Goal: Register for event/course: Sign up to attend an event or enroll in a course

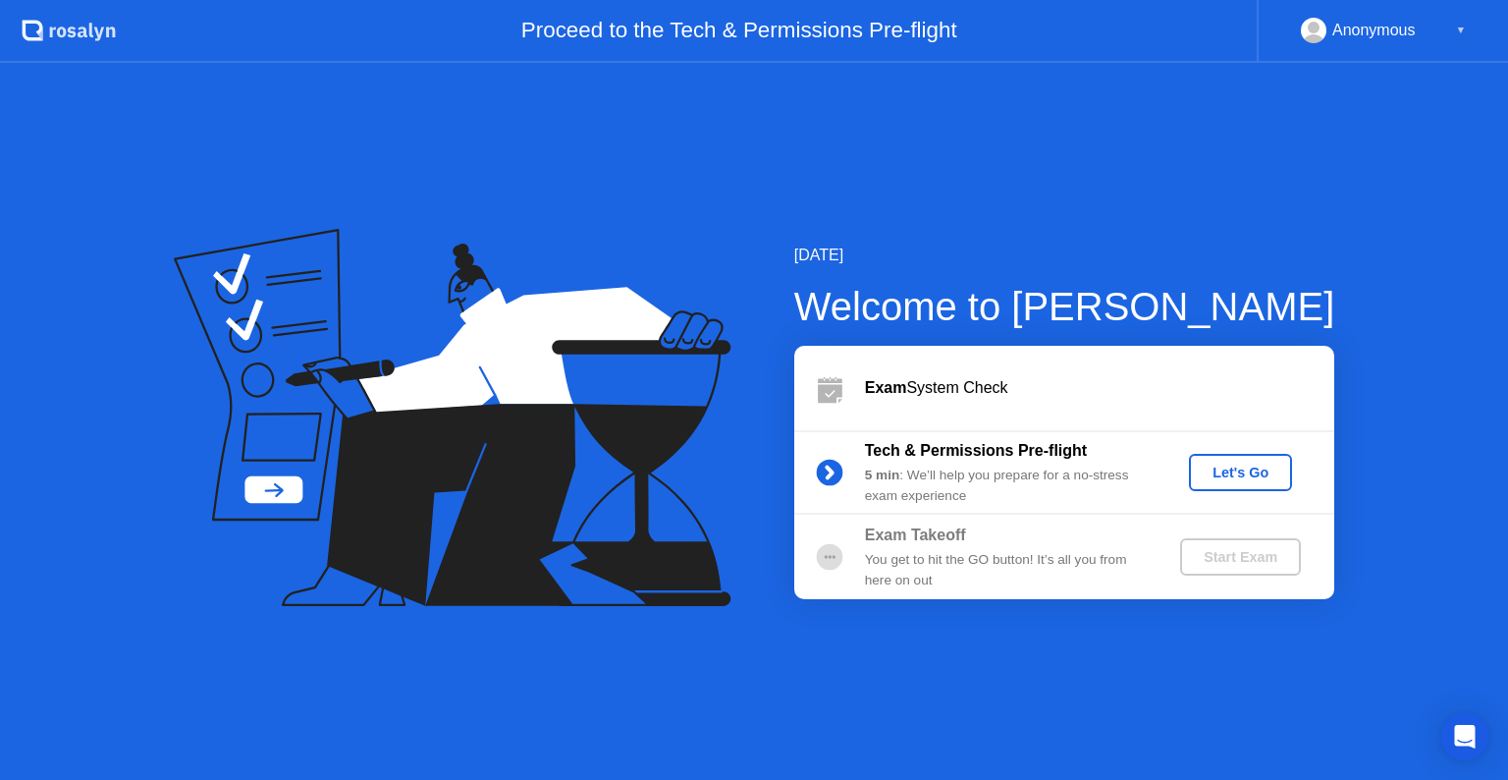
click at [1223, 464] on div "Let's Go" at bounding box center [1240, 472] width 87 height 16
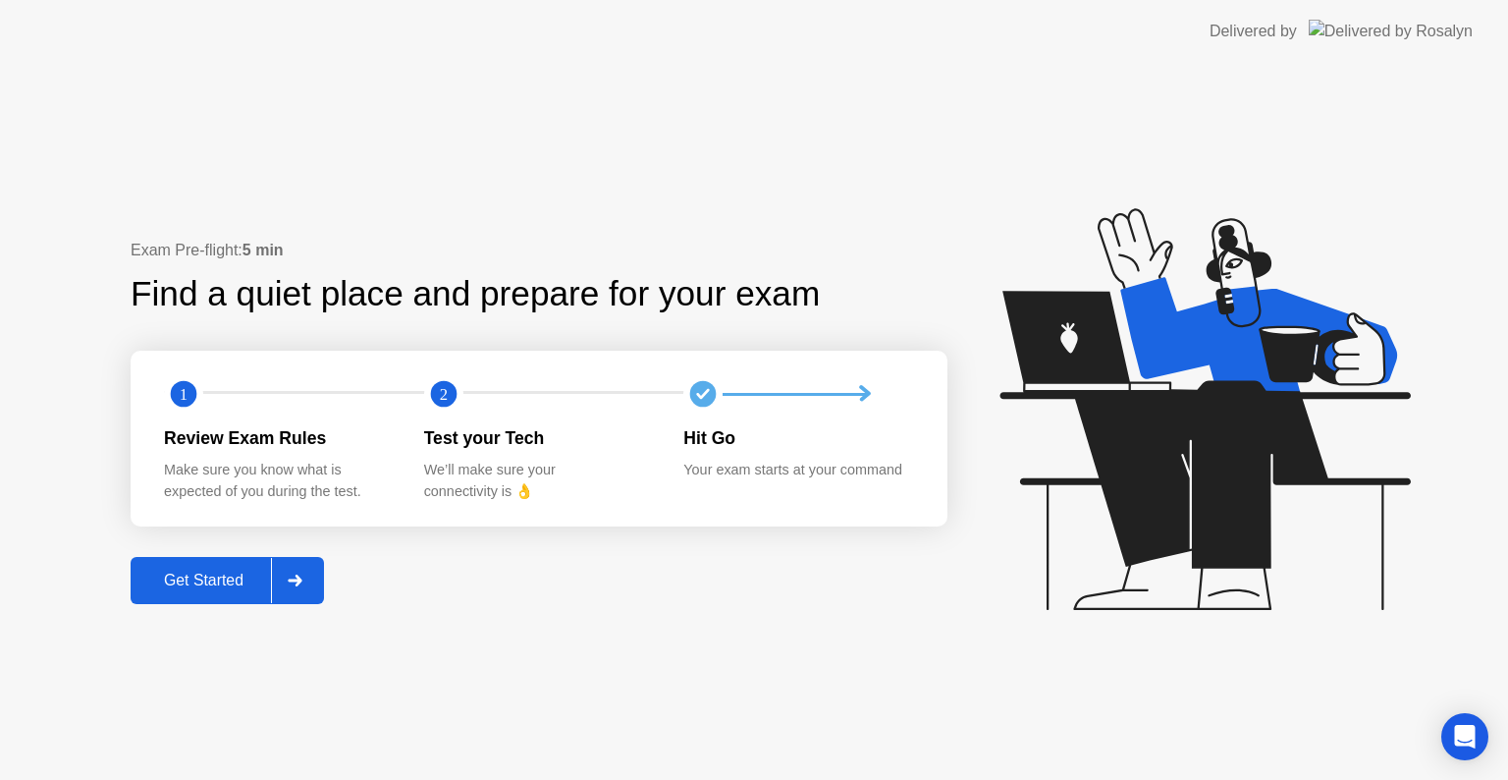
click at [225, 580] on div "Get Started" at bounding box center [203, 580] width 135 height 18
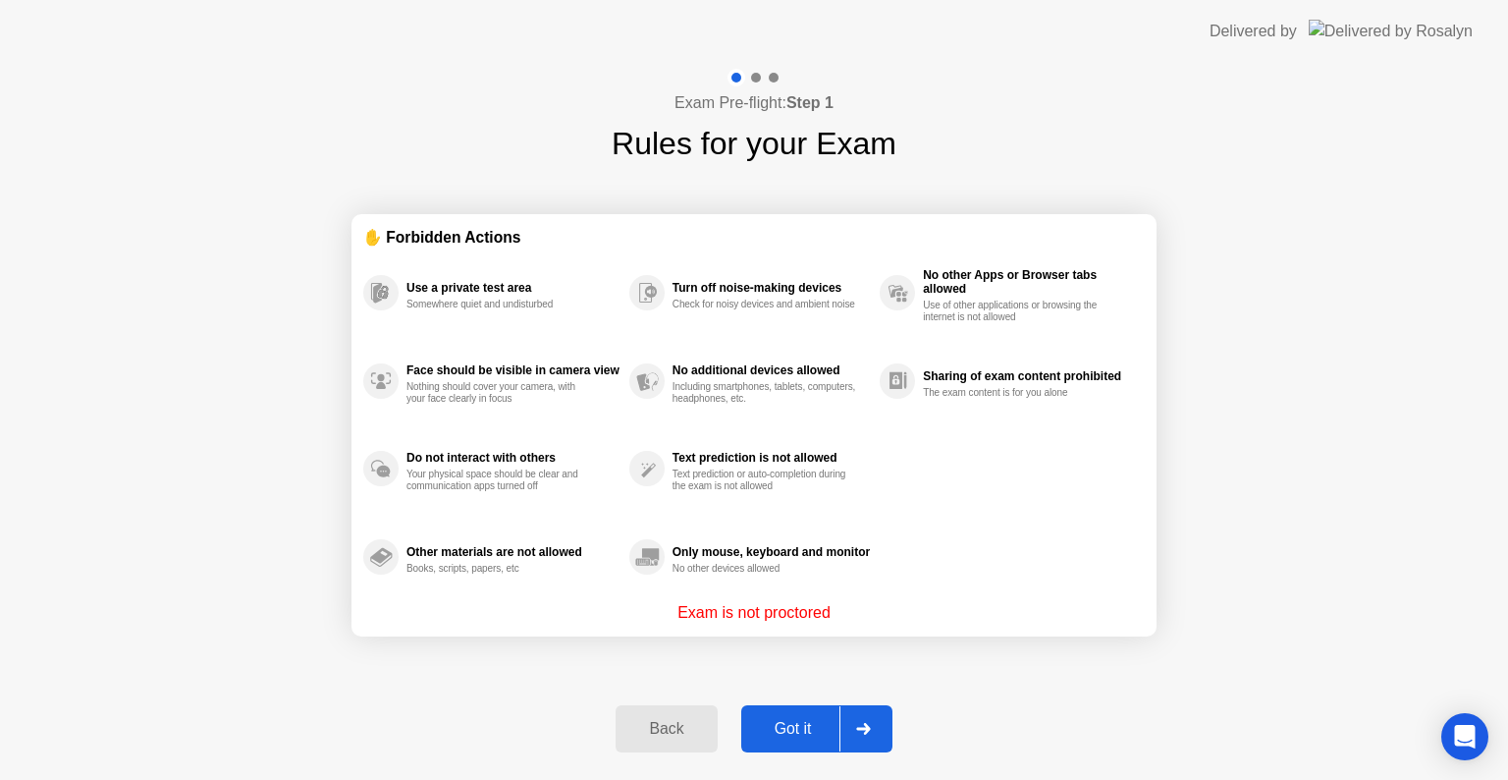
click at [823, 724] on div "Got it" at bounding box center [793, 729] width 92 height 18
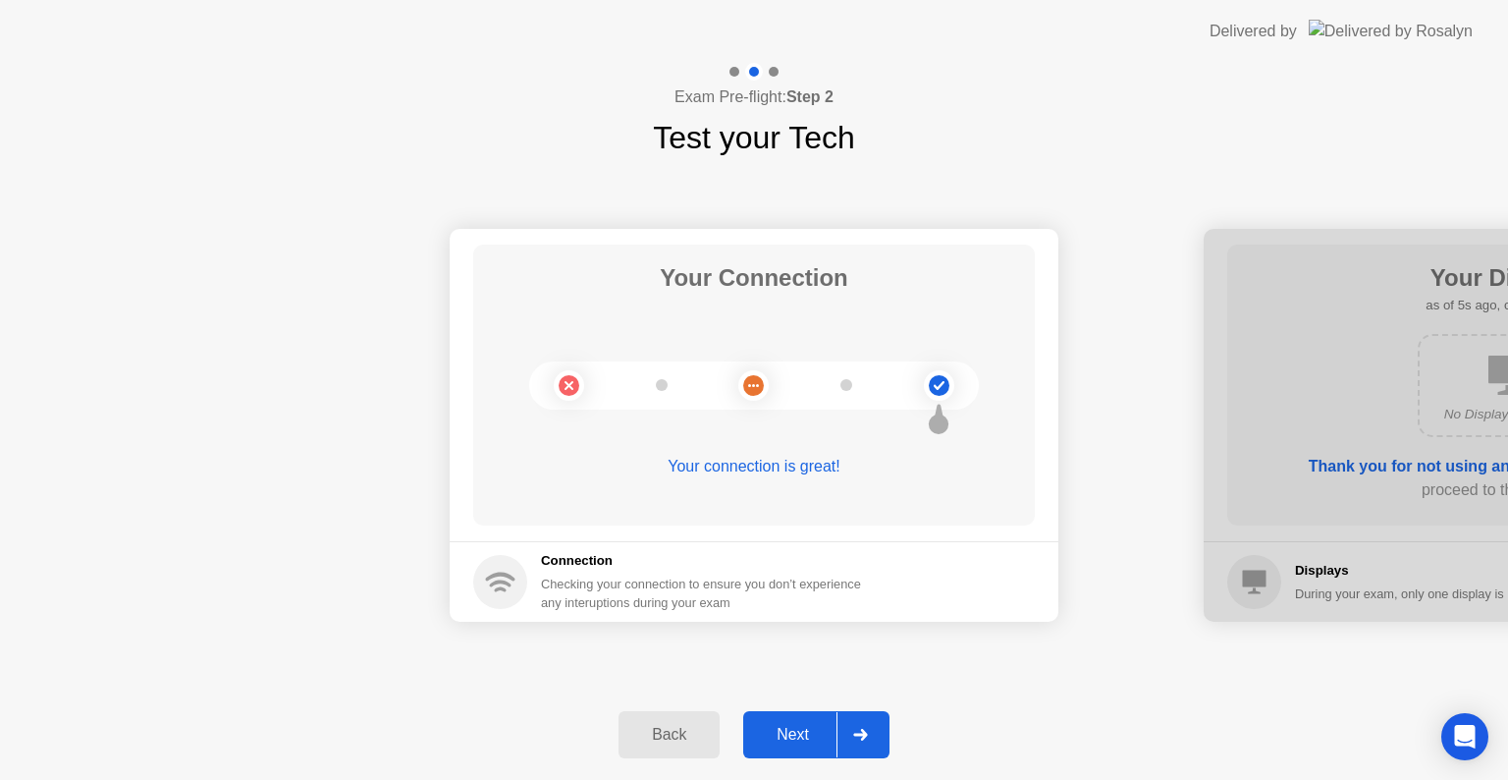
click at [823, 464] on div "Your connection is great!" at bounding box center [754, 467] width 562 height 24
click at [793, 742] on div "Next" at bounding box center [792, 735] width 87 height 18
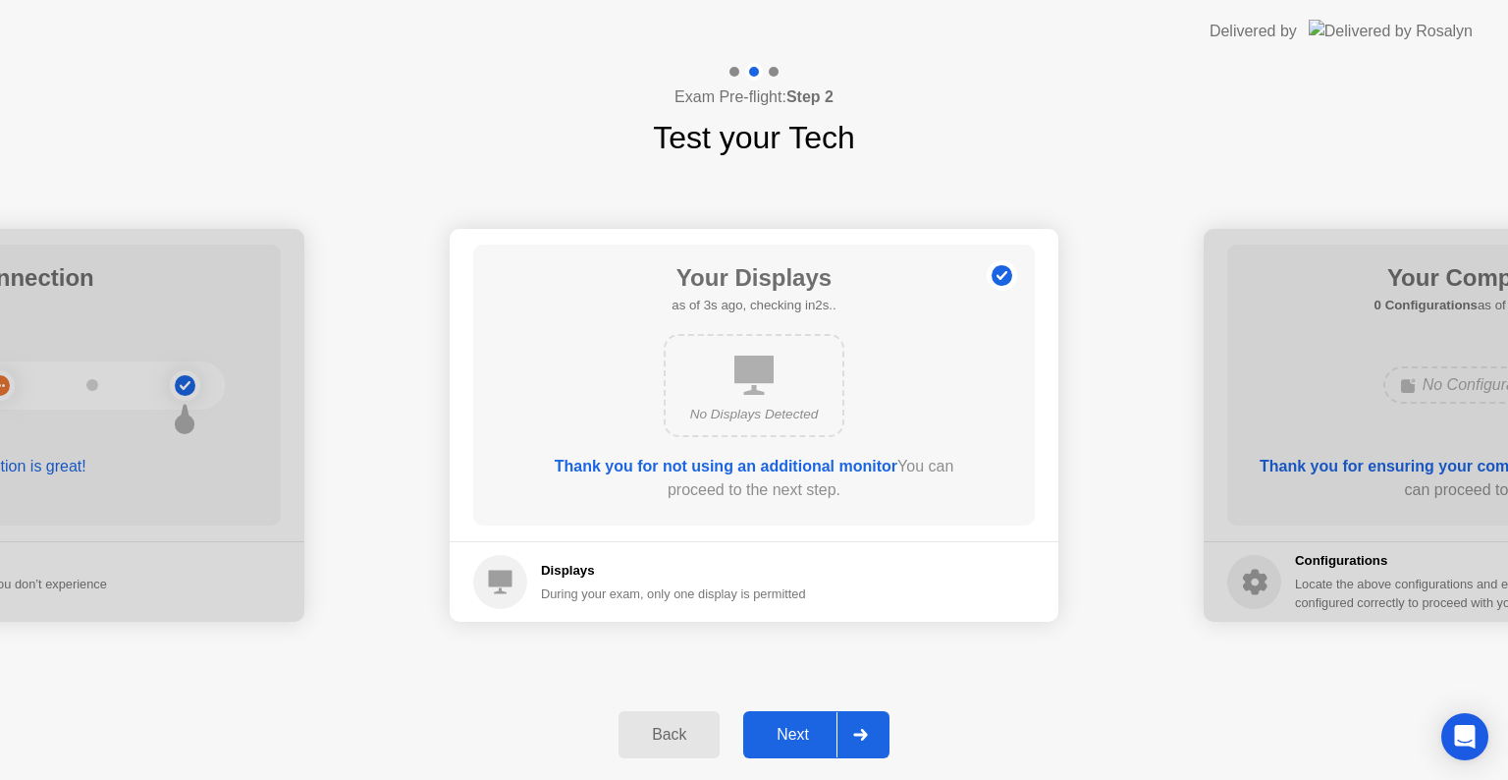
click at [793, 742] on div "Next" at bounding box center [792, 735] width 87 height 18
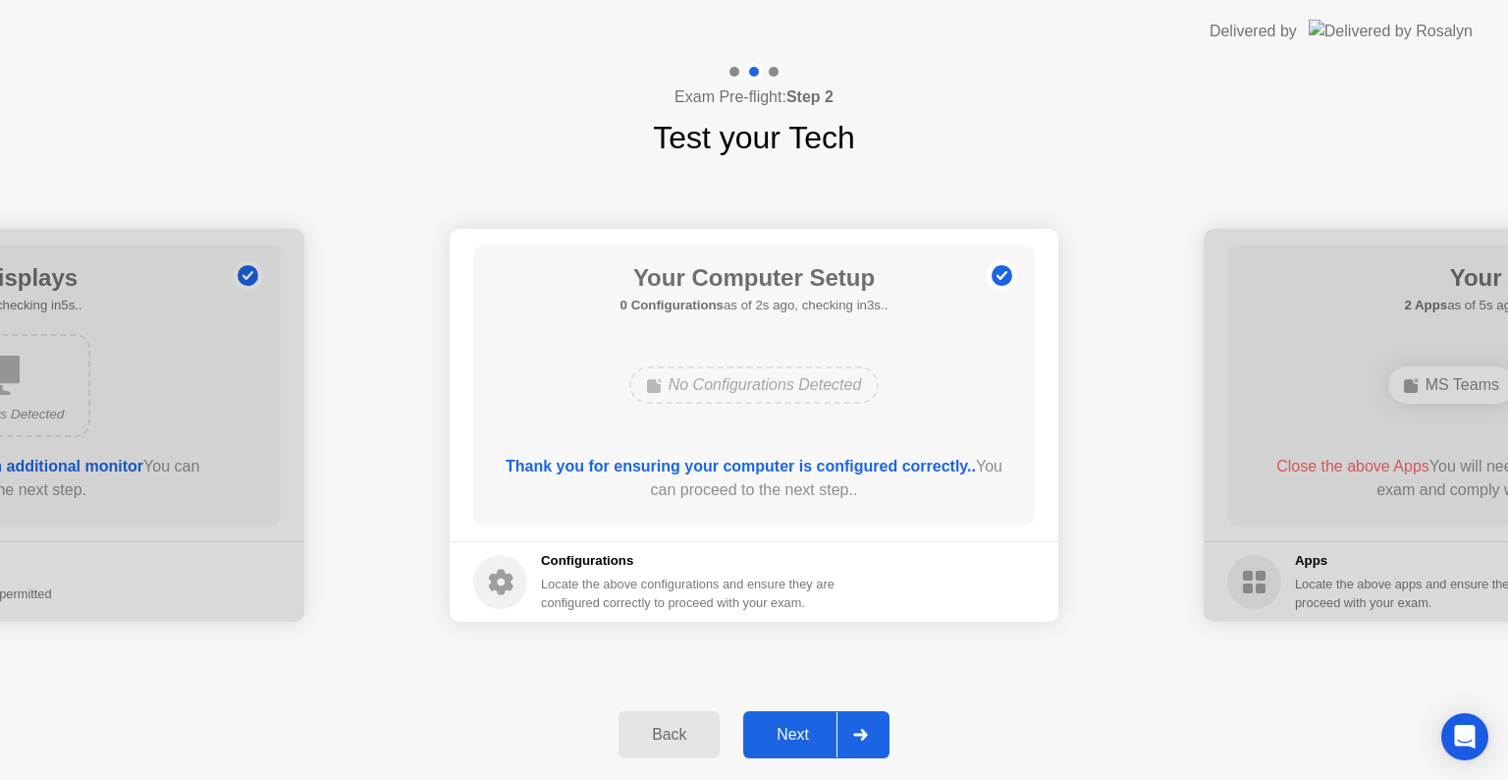
click at [793, 742] on div "Next" at bounding box center [792, 735] width 87 height 18
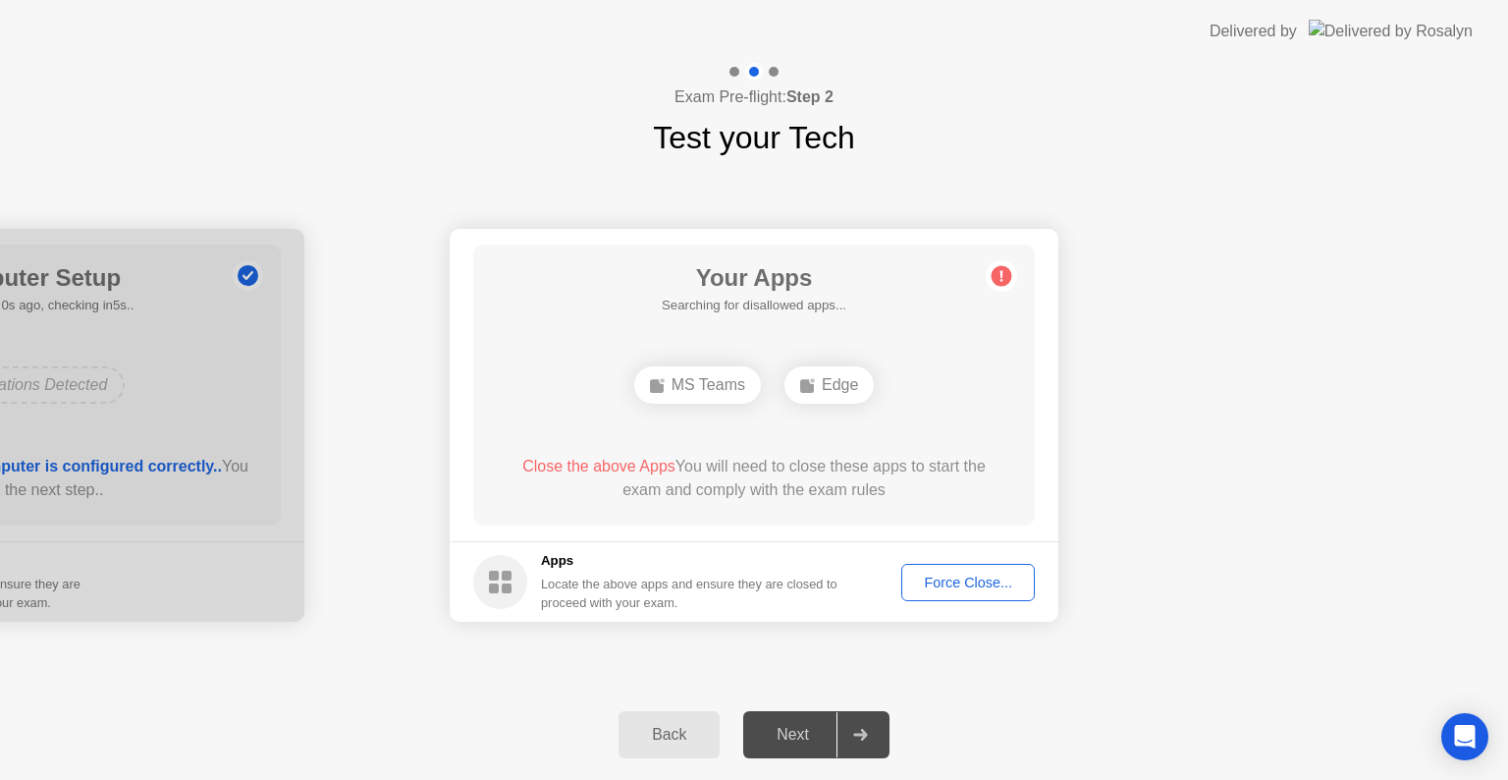
click at [945, 589] on div "Force Close..." at bounding box center [968, 582] width 120 height 16
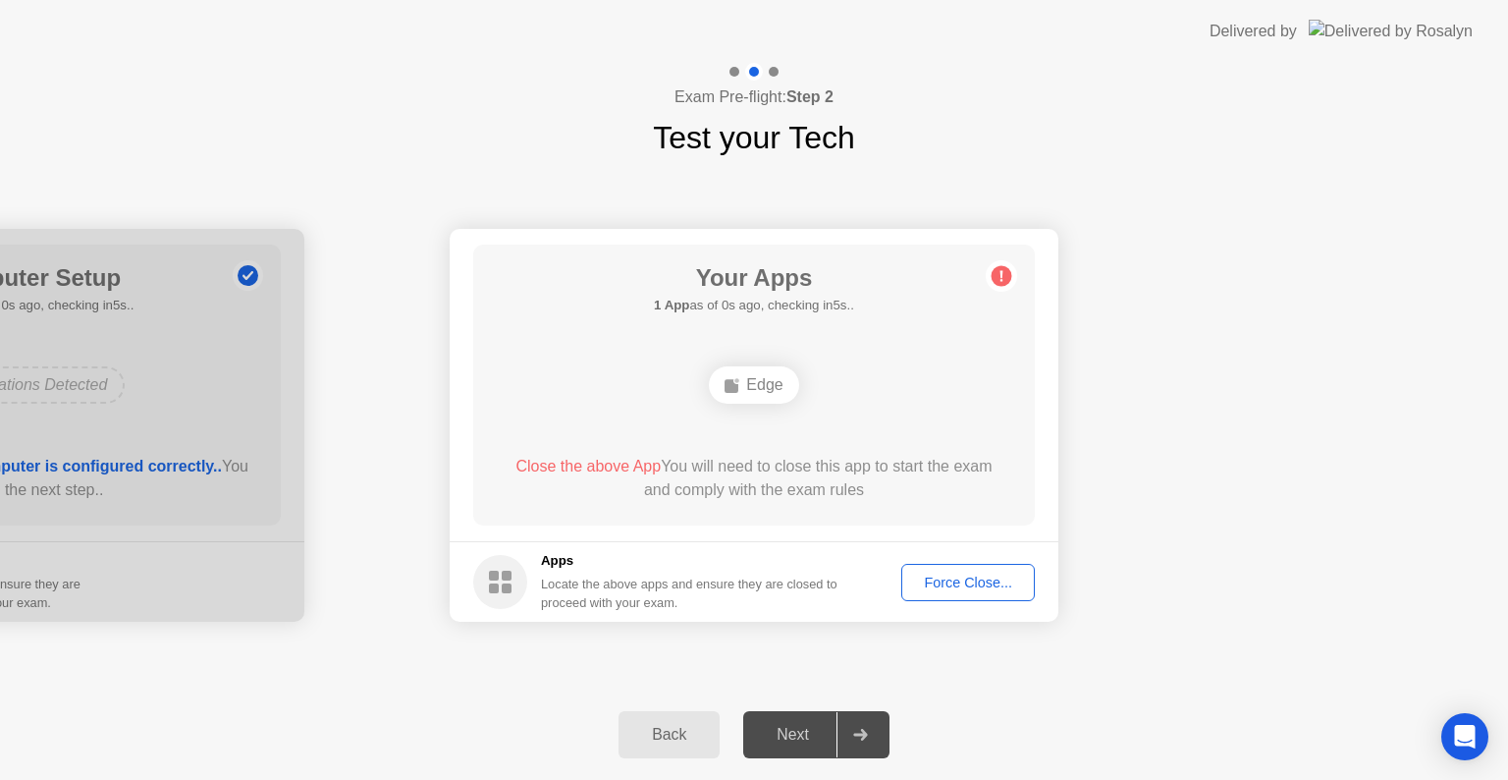
click at [942, 576] on div "Force Close..." at bounding box center [968, 582] width 120 height 16
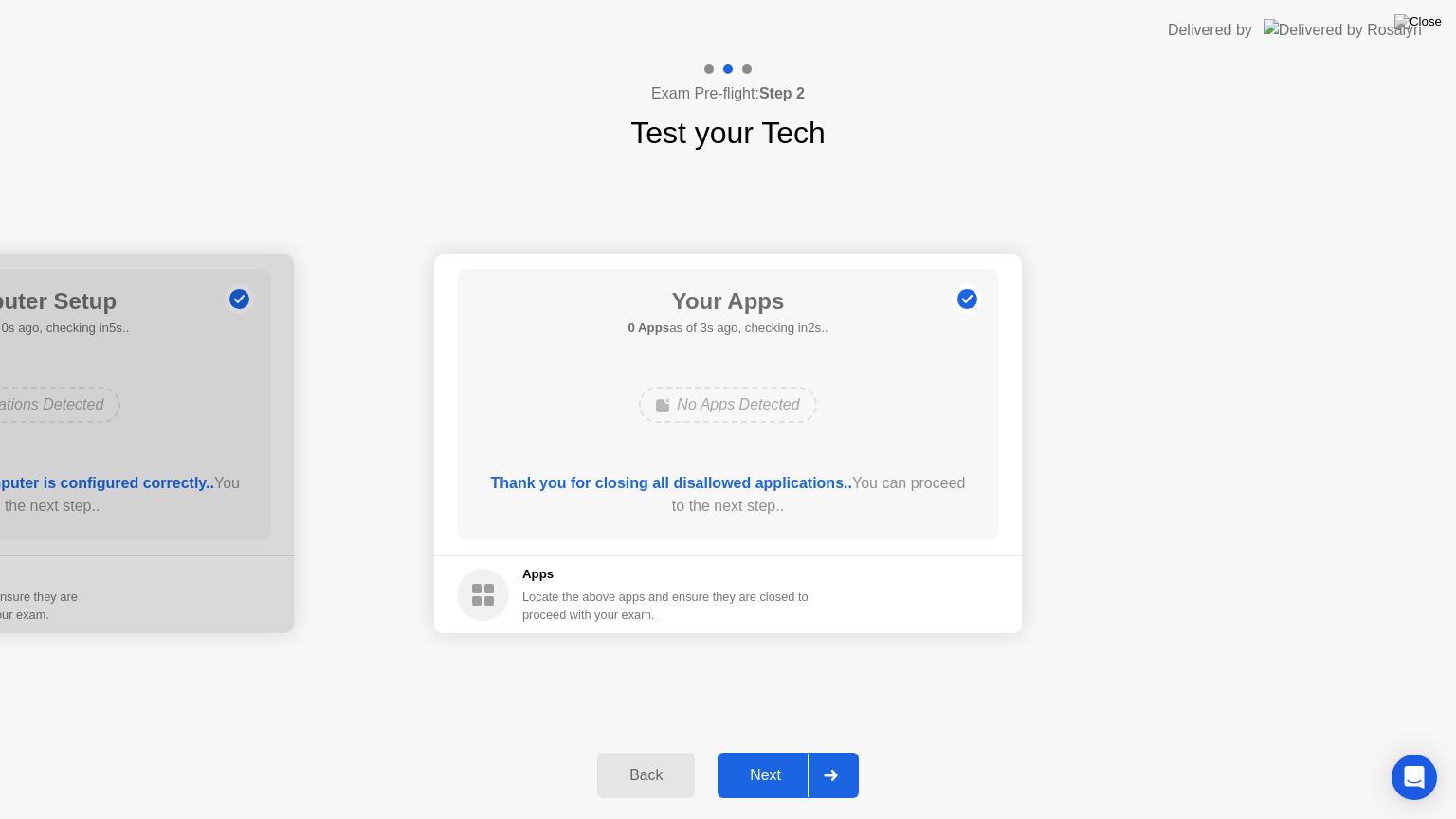
click at [781, 752] on div "Next" at bounding box center [765, 776] width 84 height 17
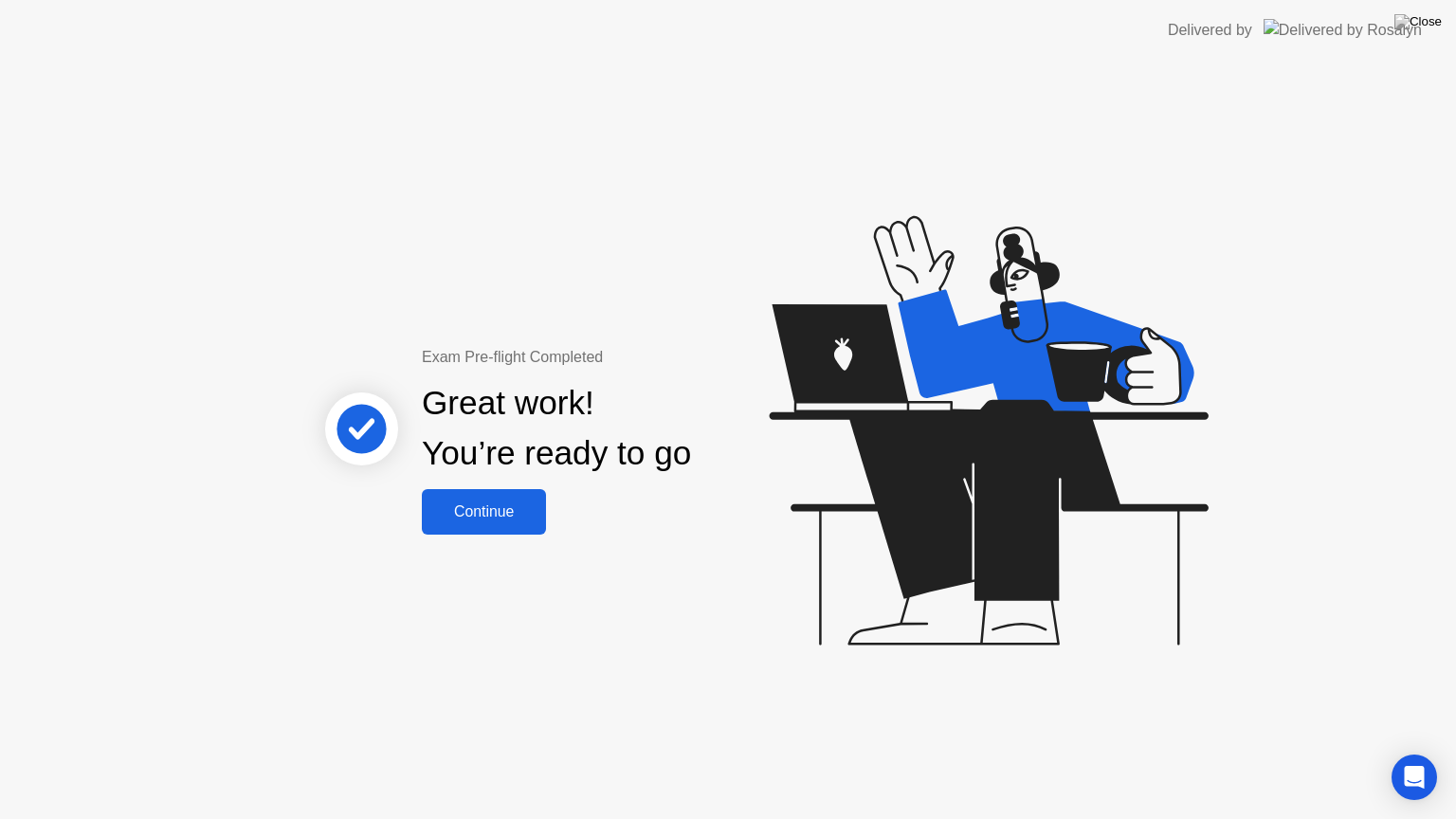
click at [525, 503] on div "Continue" at bounding box center [484, 512] width 113 height 17
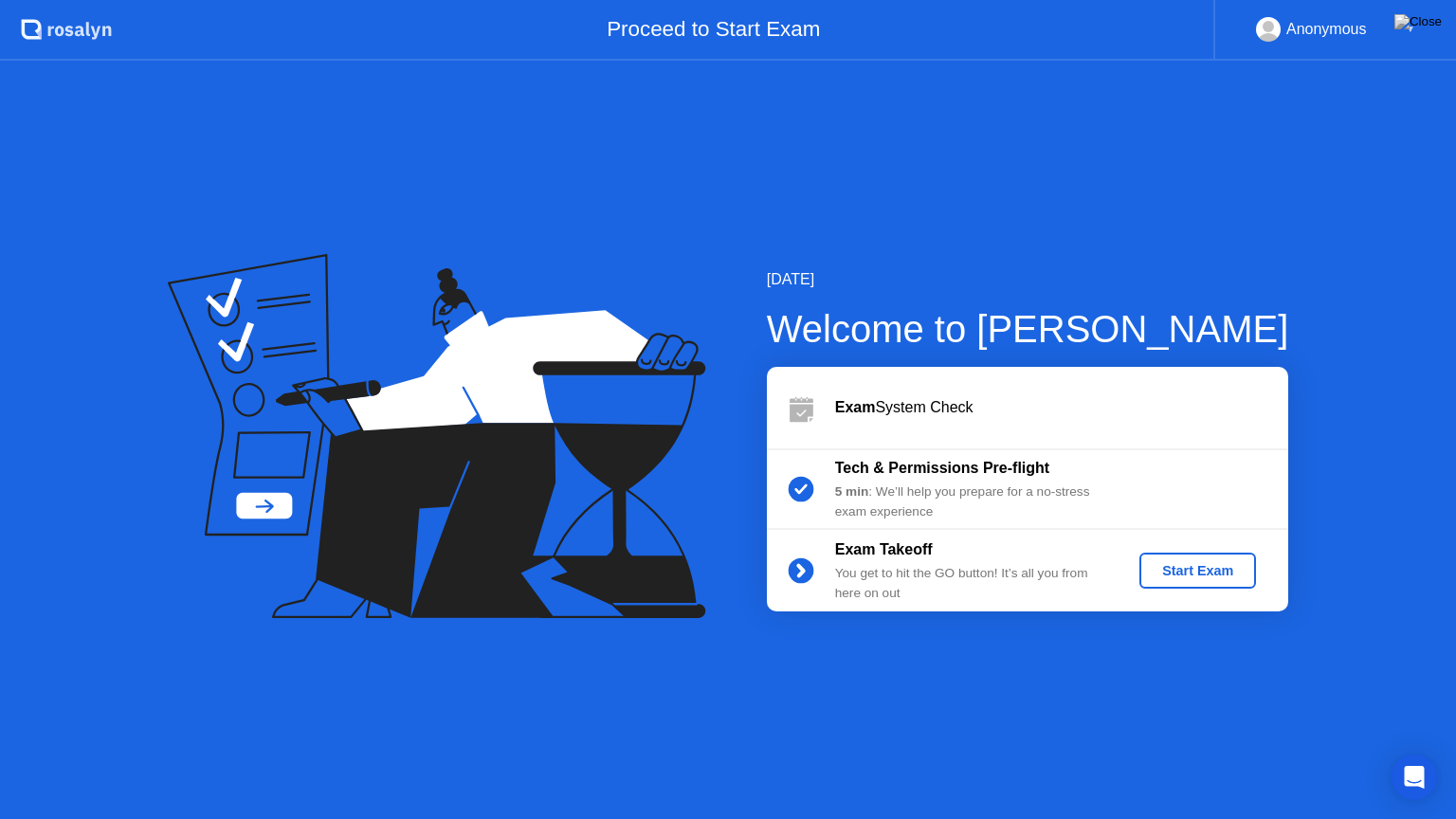
click at [1206, 573] on div "Start Exam" at bounding box center [1197, 571] width 101 height 15
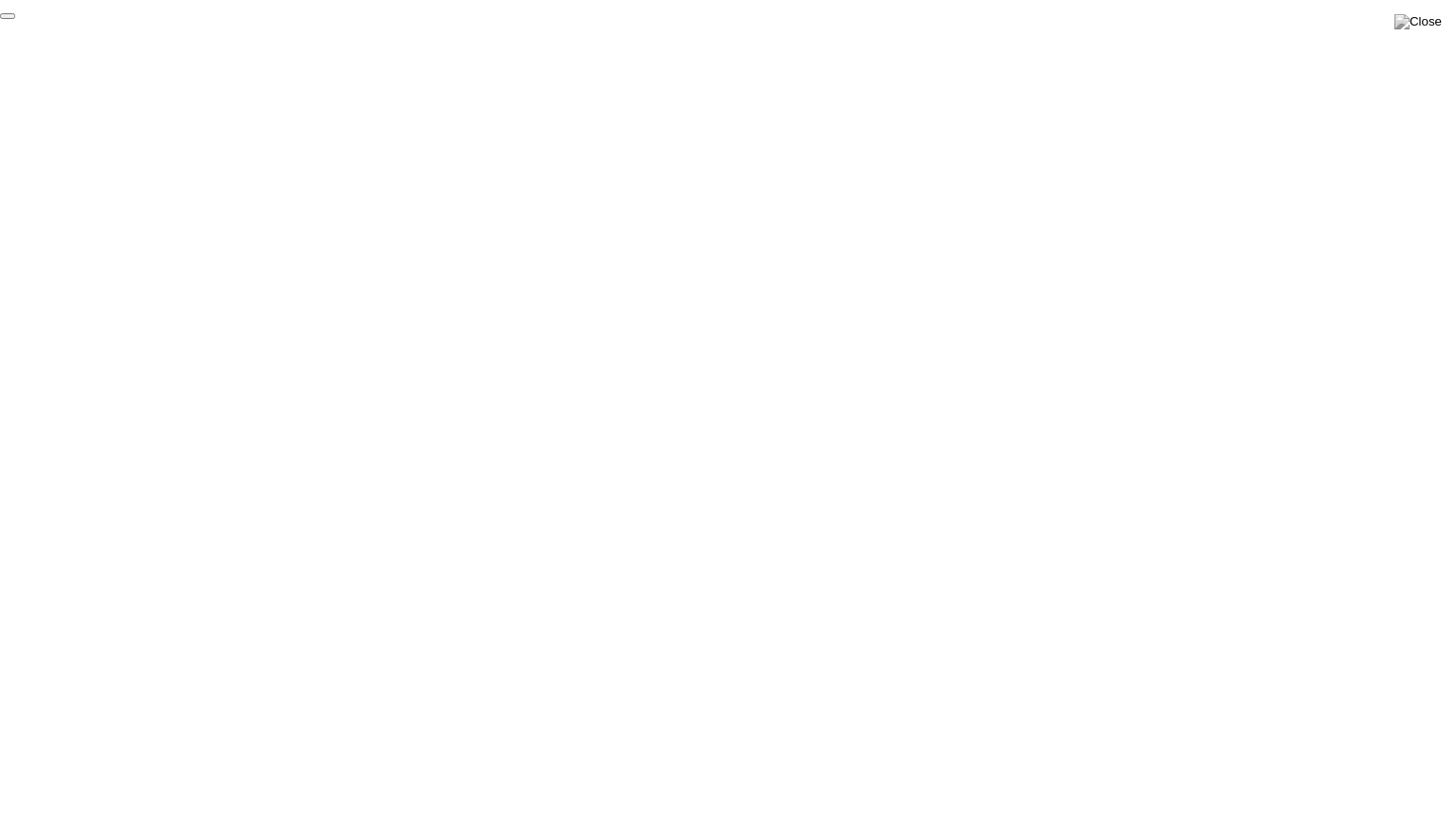
click div "End Proctoring Session"
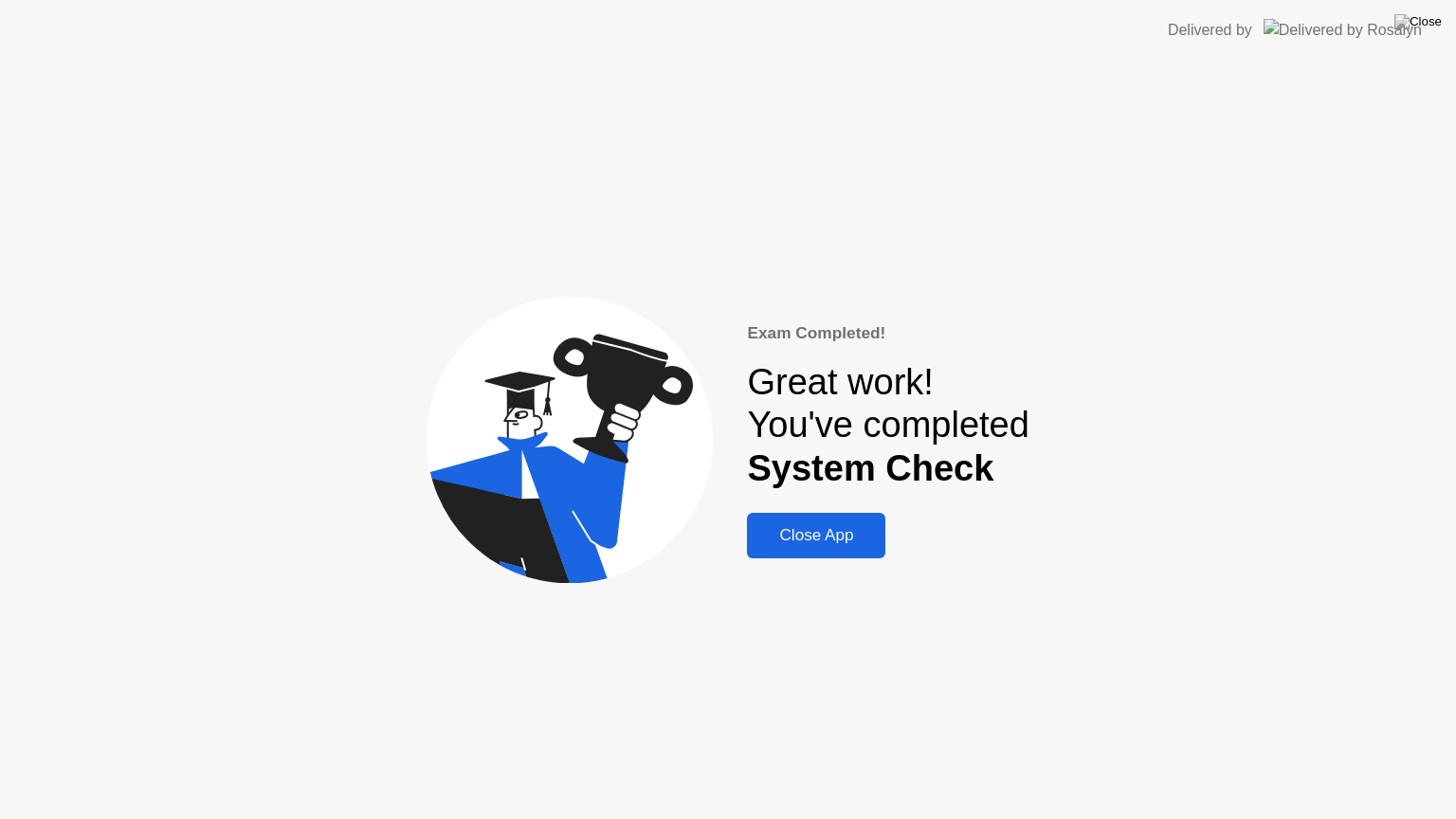
click at [843, 534] on div "Close App" at bounding box center [817, 536] width 127 height 19
